Goal: Transaction & Acquisition: Purchase product/service

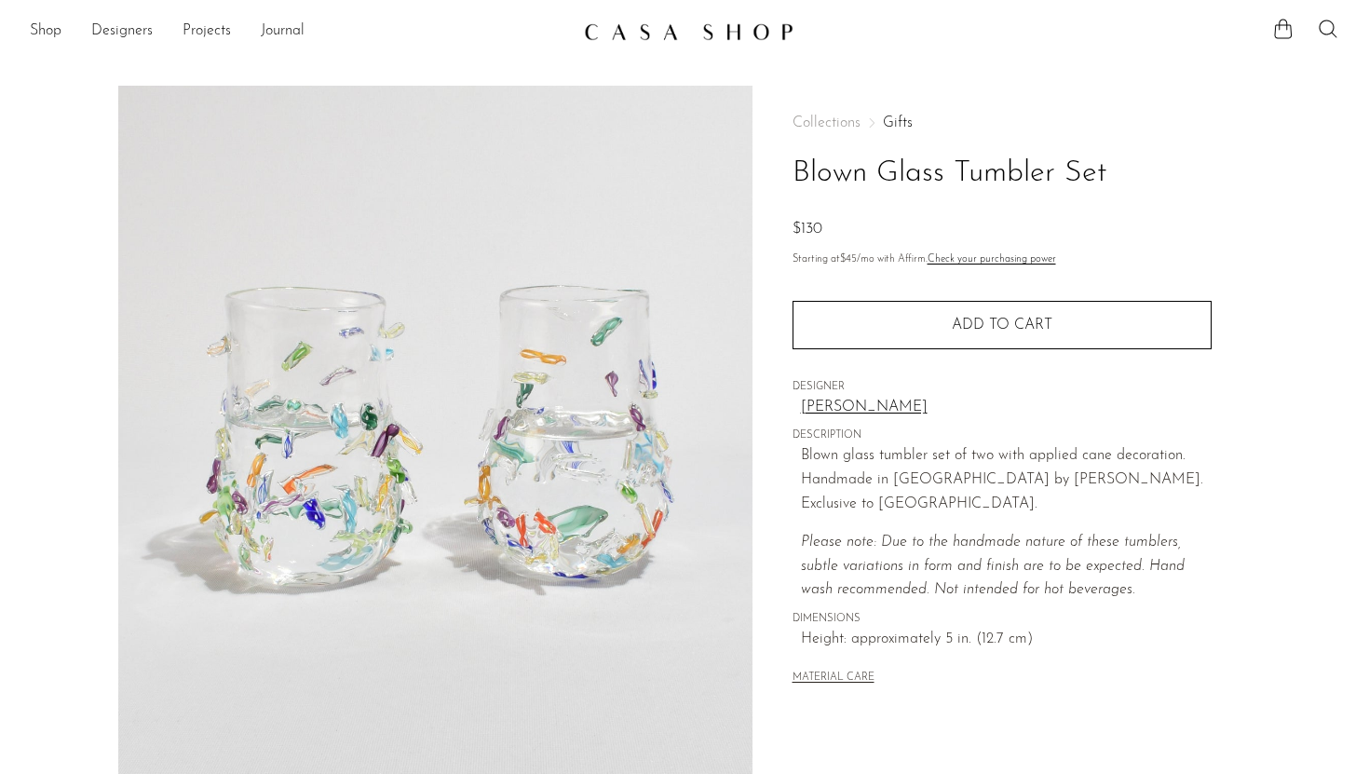
click at [731, 23] on img at bounding box center [688, 31] width 209 height 19
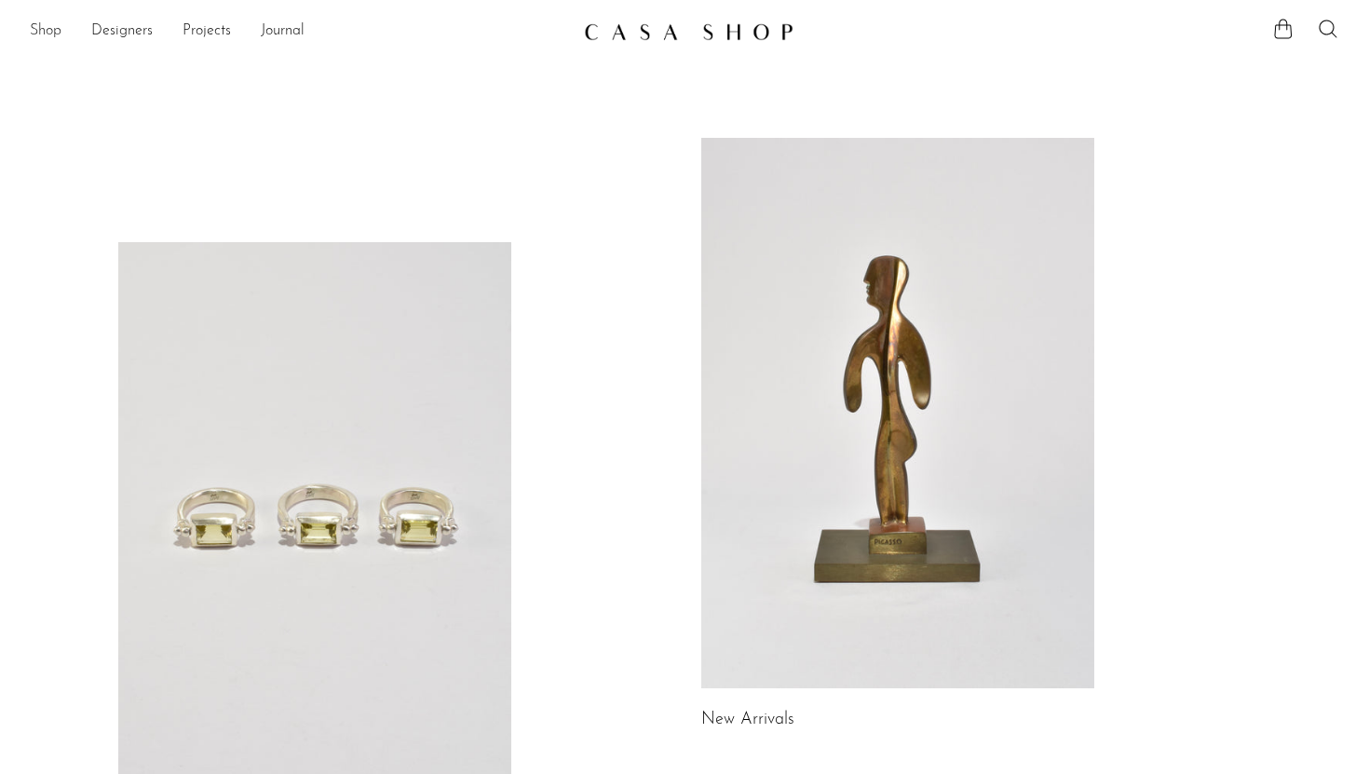
click at [43, 34] on link "Shop" at bounding box center [46, 32] width 32 height 24
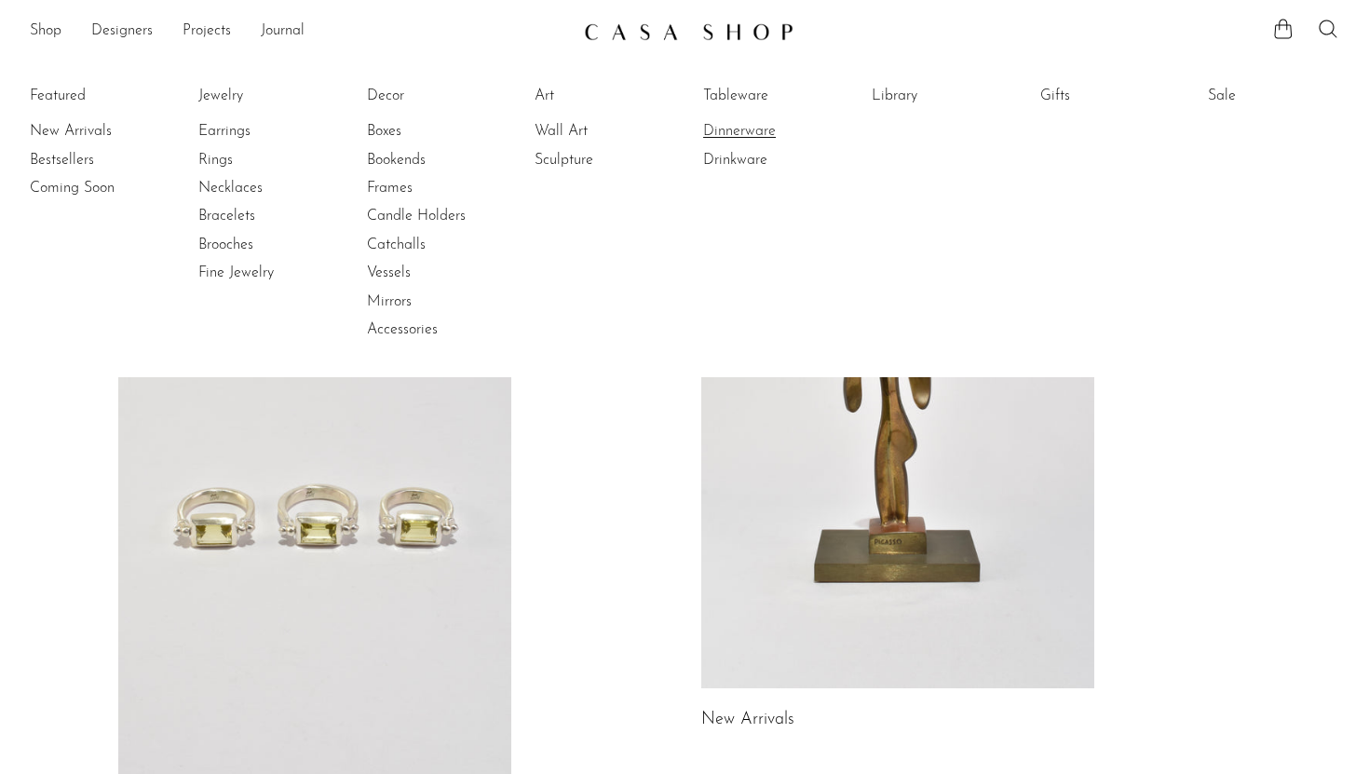
click at [749, 131] on link "Dinnerware" at bounding box center [773, 131] width 140 height 20
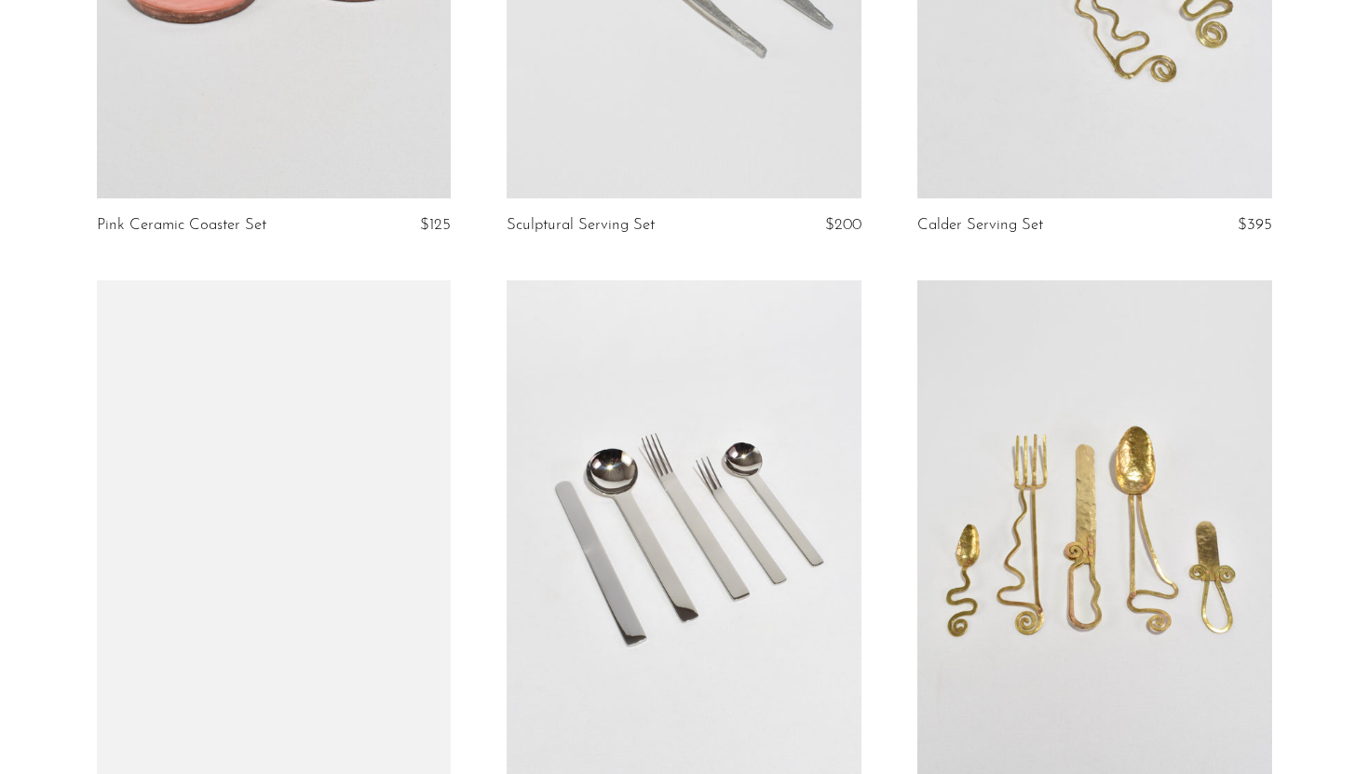
scroll to position [6652, 0]
